Goal: Task Accomplishment & Management: Manage account settings

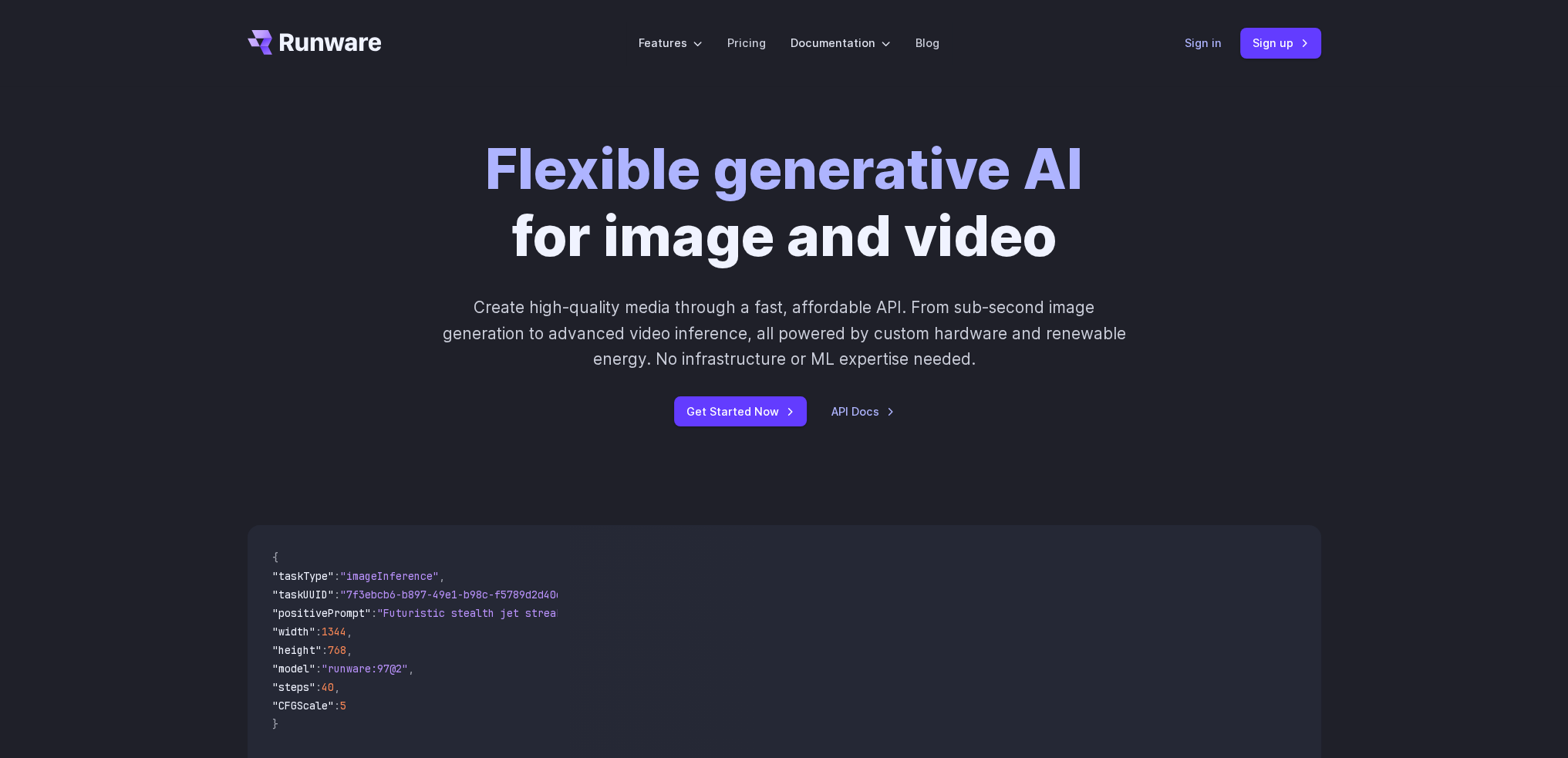
click at [1195, 46] on link "Sign in" at bounding box center [1203, 43] width 37 height 18
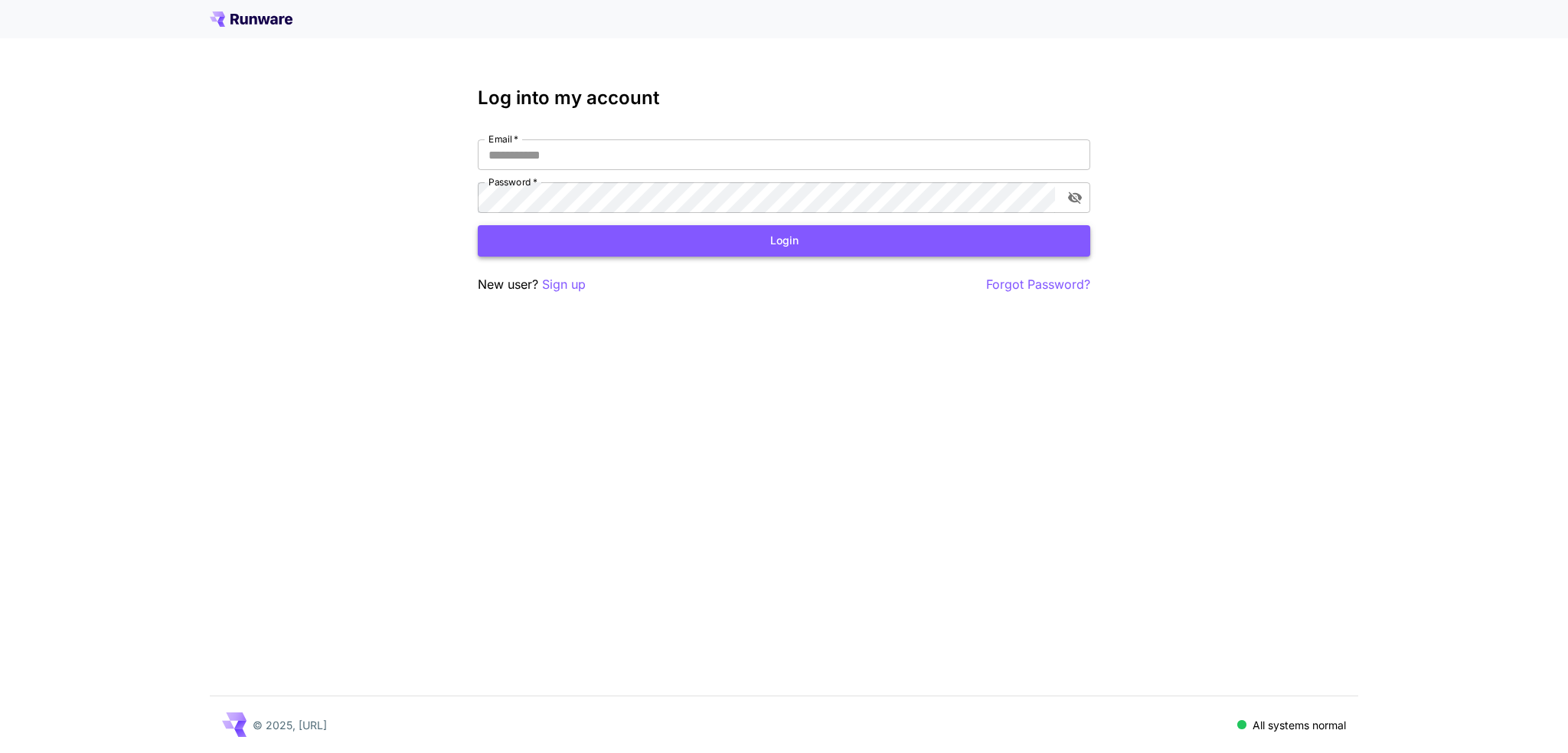
type input "**********"
click at [735, 235] on button "Login" at bounding box center [784, 240] width 613 height 32
